Goal: Task Accomplishment & Management: Manage account settings

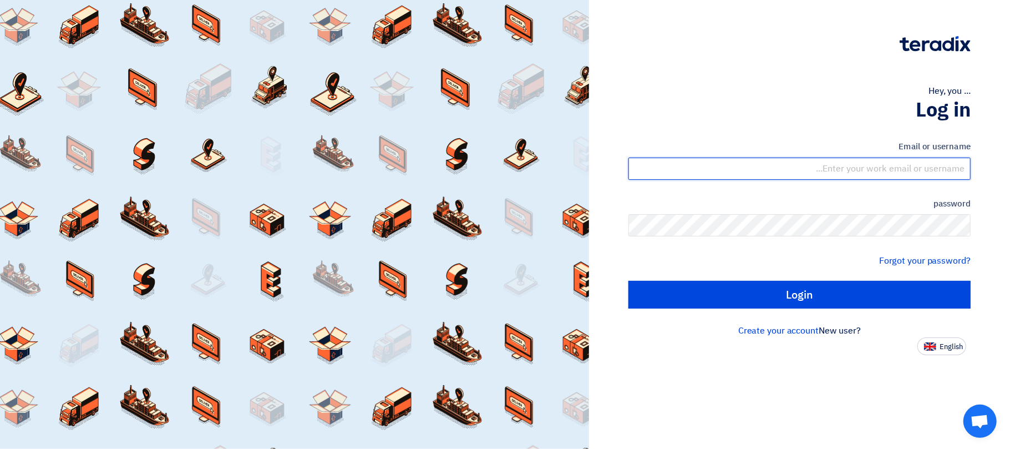
type input "[EMAIL_ADDRESS][DOMAIN_NAME]"
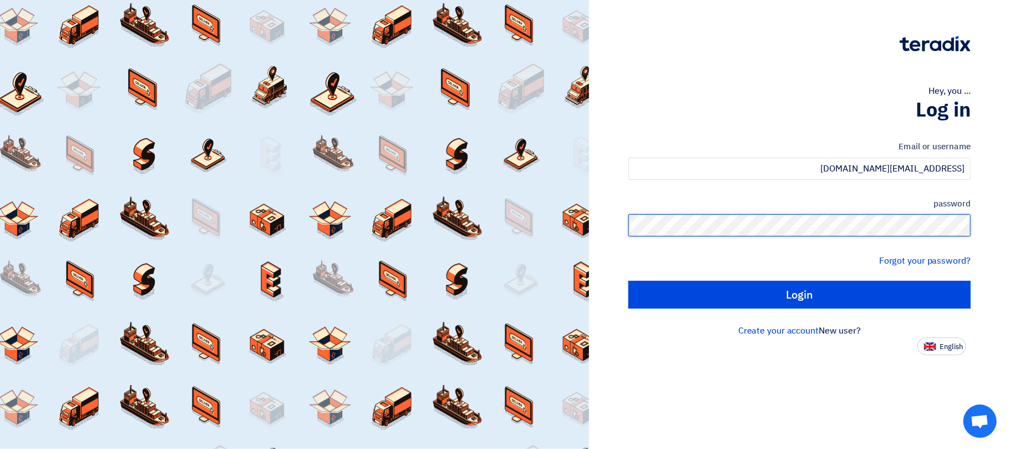
click at [1001, 237] on div "Hey, you ... Log in Email or username [EMAIL_ADDRESS][DOMAIN_NAME] password For…" at bounding box center [799, 177] width 404 height 355
click at [629, 281] on input "Login" at bounding box center [800, 295] width 342 height 28
type input "Sign in"
